Goal: Information Seeking & Learning: Learn about a topic

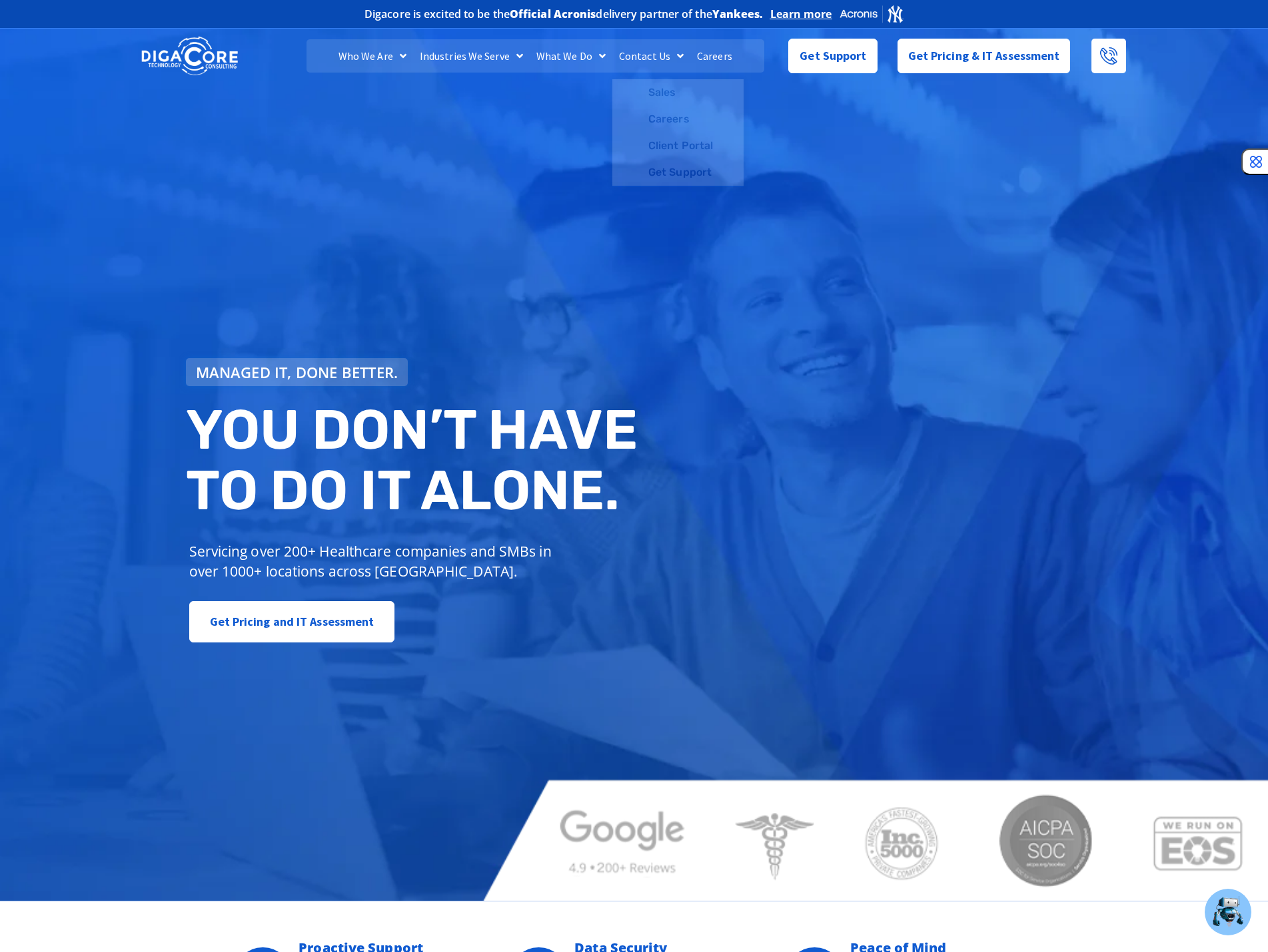
click at [816, 16] on span "Learn more" at bounding box center [800, 13] width 62 height 13
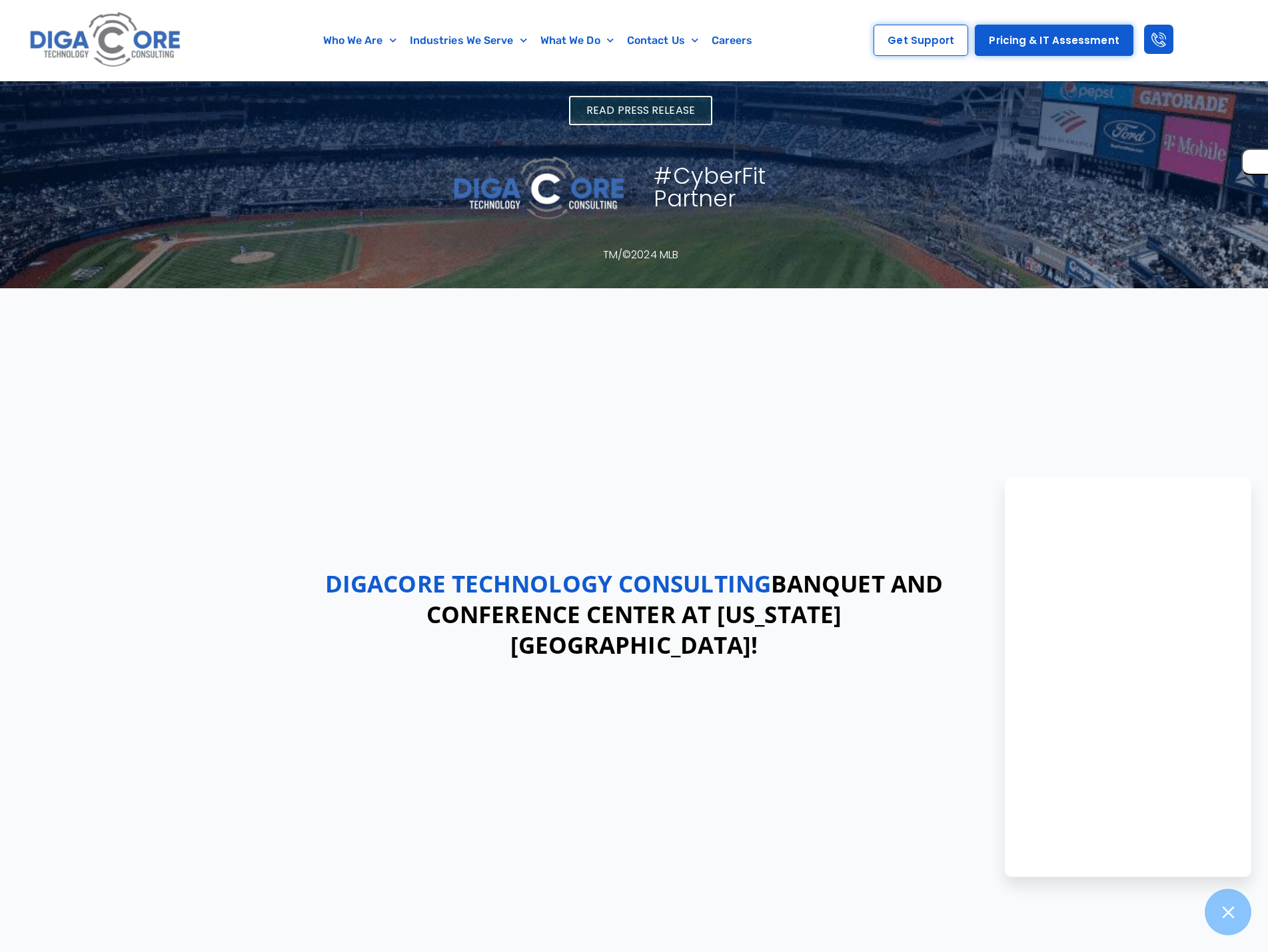
scroll to position [620, 0]
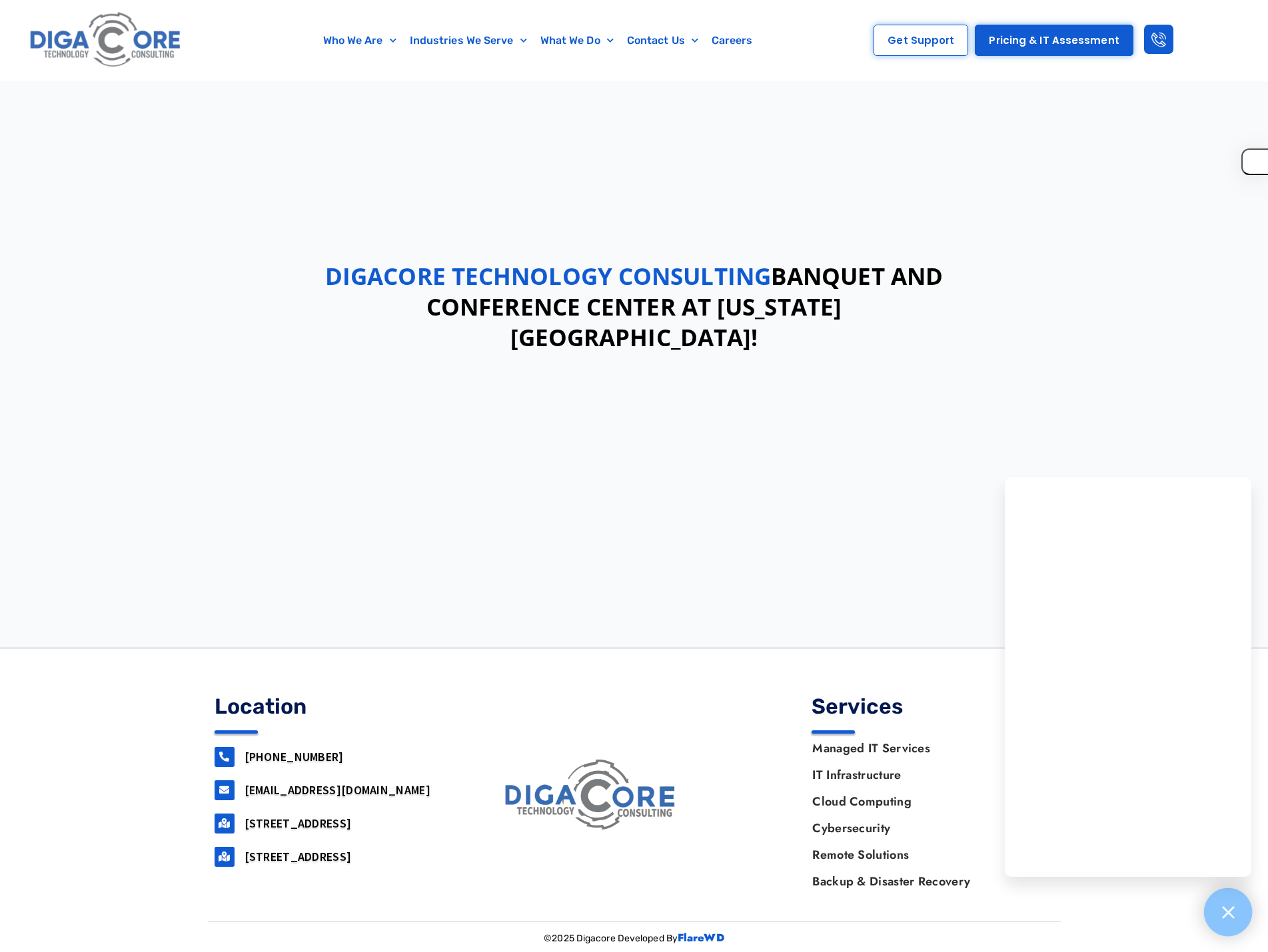
click at [1213, 911] on div at bounding box center [1228, 913] width 48 height 48
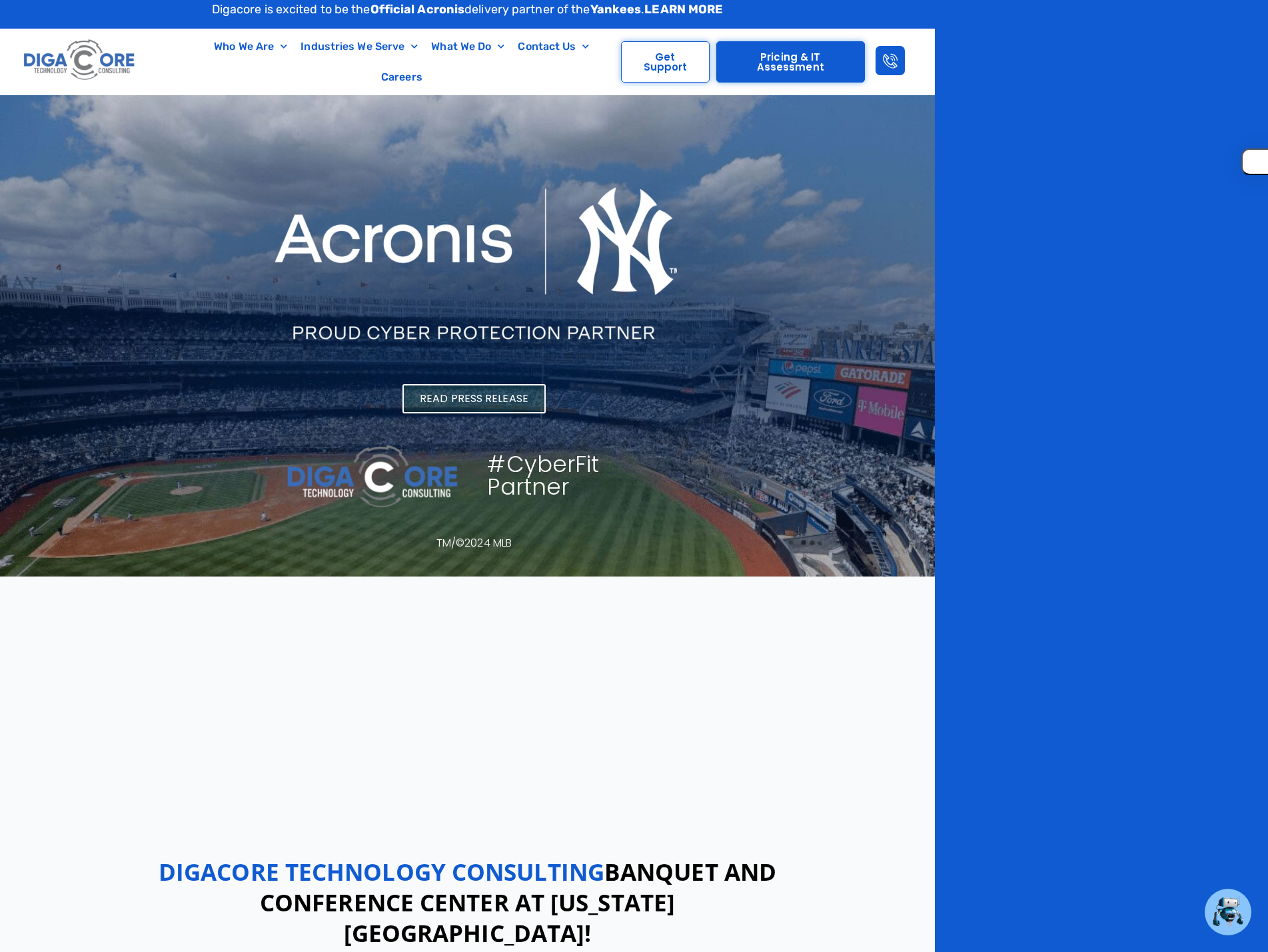
scroll to position [0, 0]
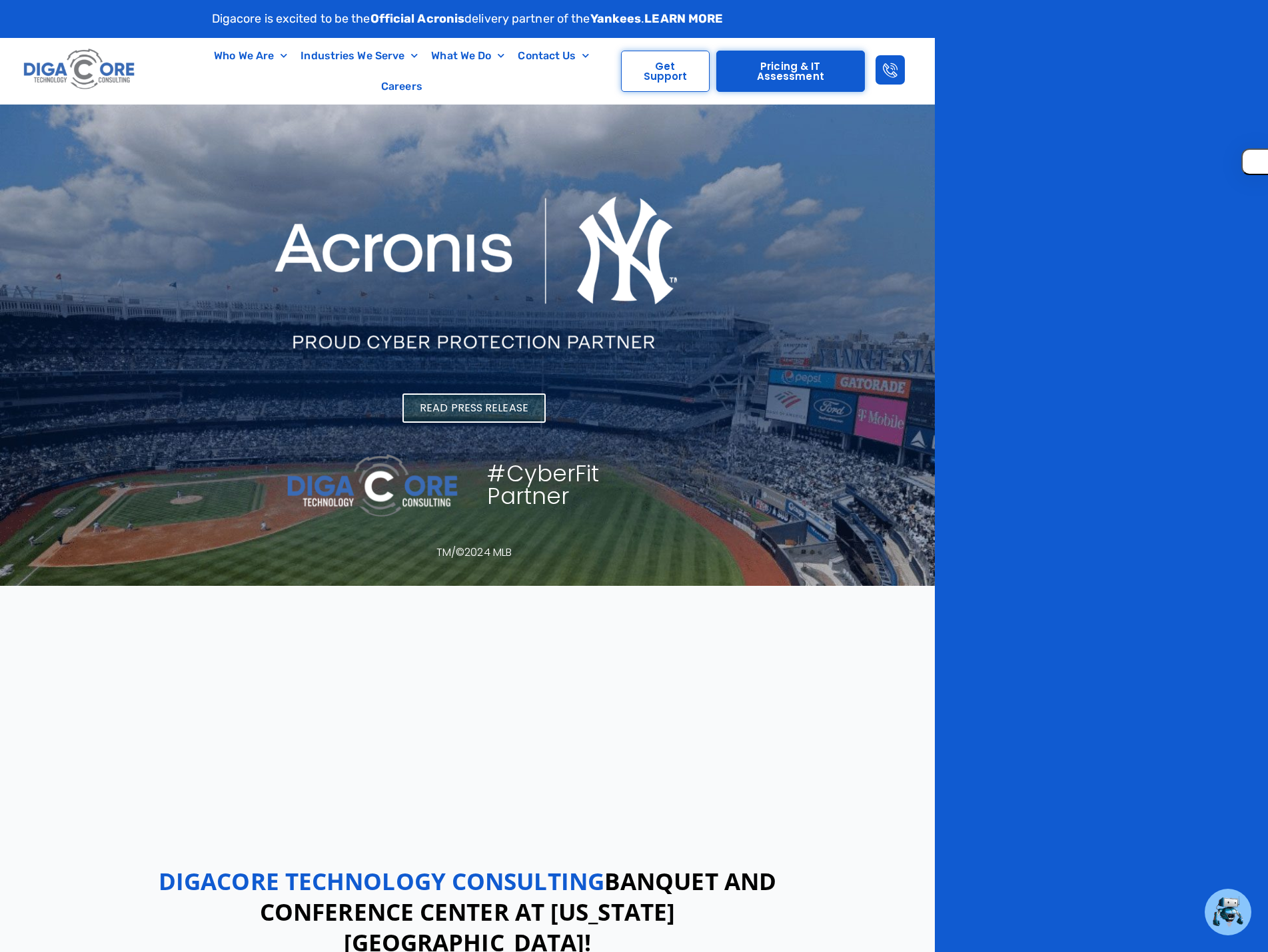
click at [691, 21] on link "LEARN MORE" at bounding box center [683, 19] width 79 height 14
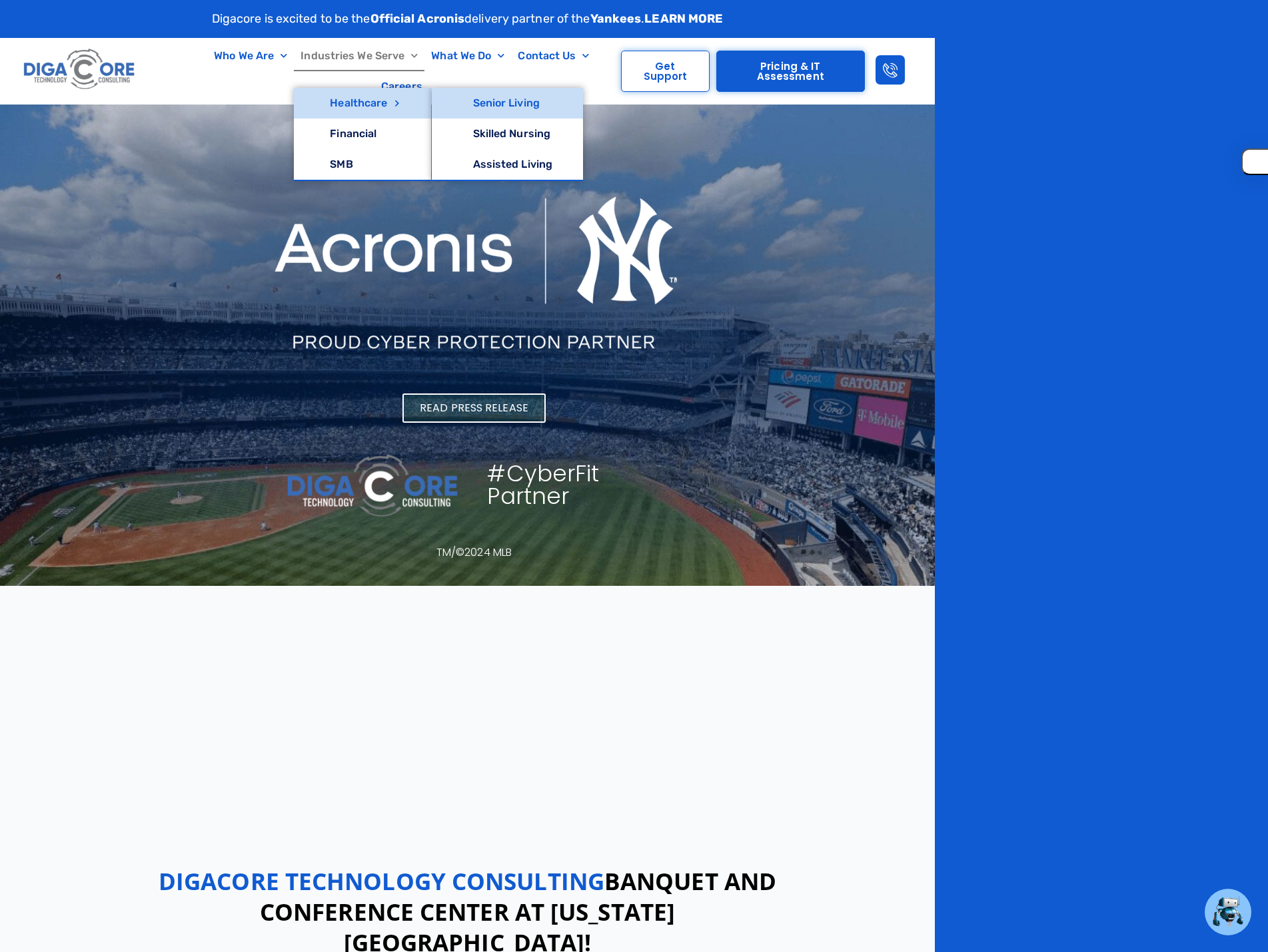
click at [539, 93] on link "Senior Living" at bounding box center [508, 103] width 152 height 30
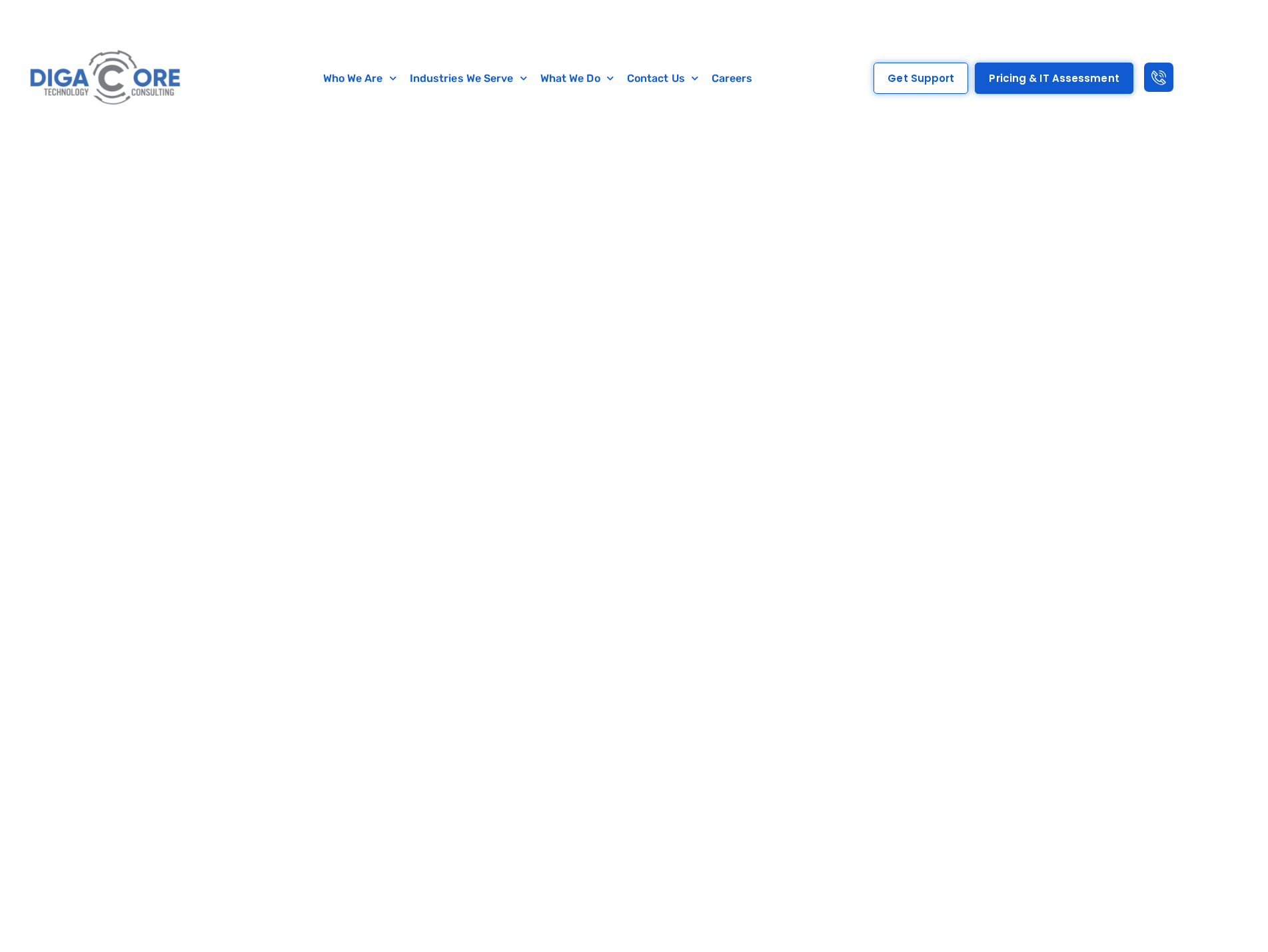
click at [635, 424] on span "Read Press Release" at bounding box center [640, 423] width 108 height 11
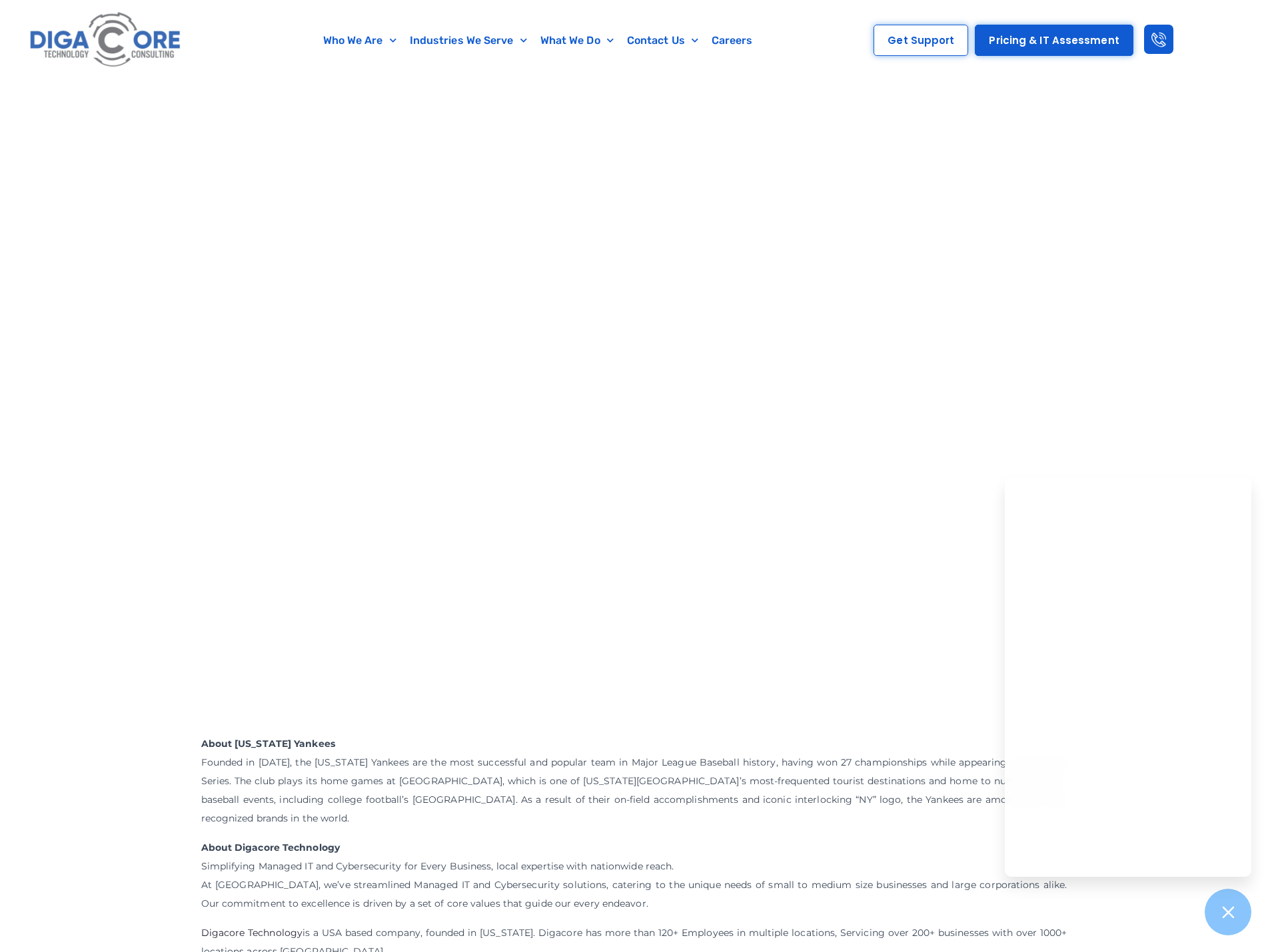
scroll to position [222, 0]
